Goal: Check status: Check status

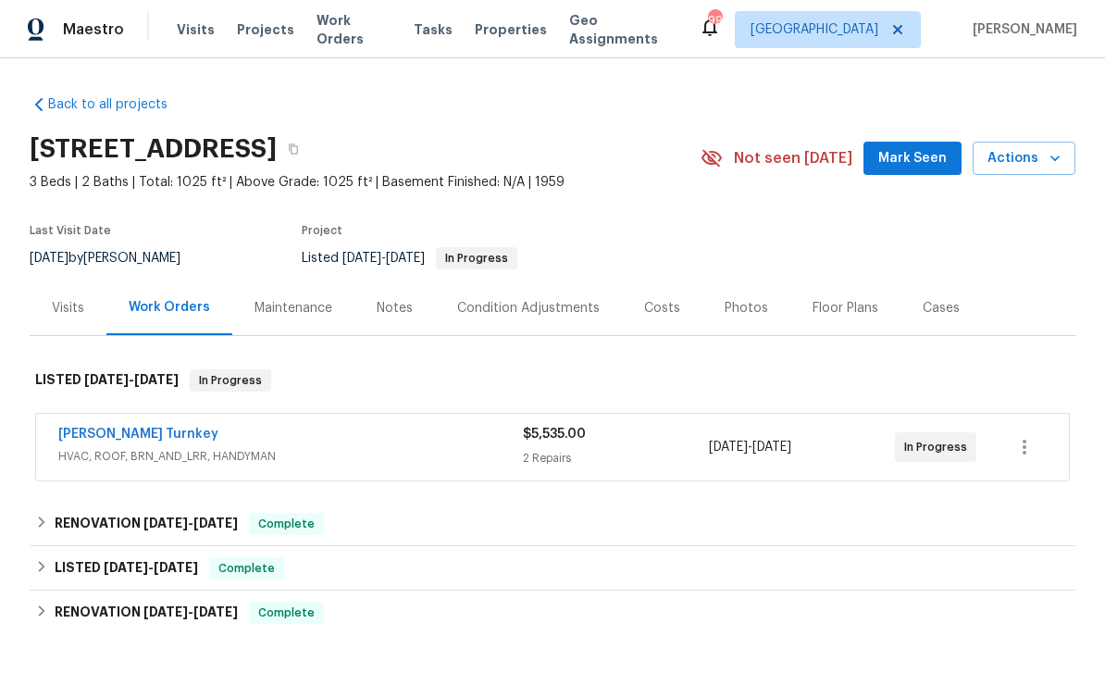
click at [128, 431] on link "[PERSON_NAME] Turnkey" at bounding box center [138, 434] width 160 height 13
